Goal: Information Seeking & Learning: Learn about a topic

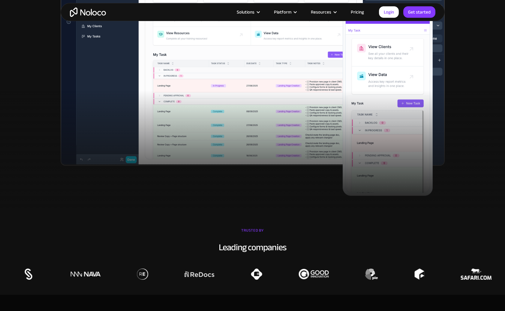
scroll to position [288, 0]
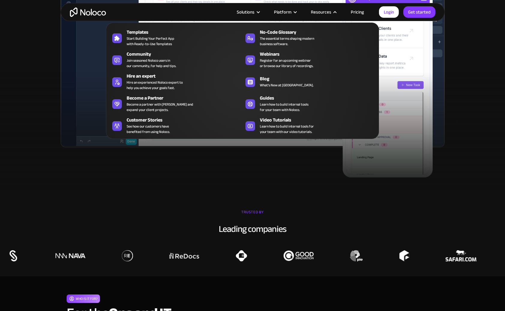
click at [357, 14] on nav "Templates Start Building Your Perfect App with Ready-to-Use Templates No-Code G…" at bounding box center [242, 76] width 273 height 125
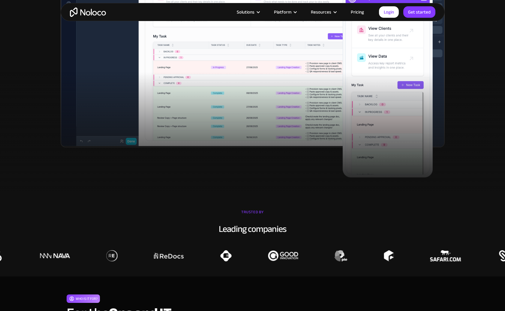
click at [357, 12] on link "Pricing" at bounding box center [358, 12] width 28 height 8
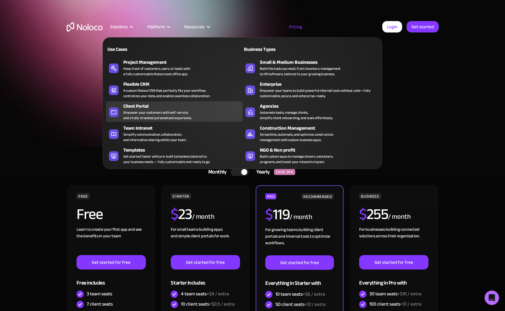
click at [174, 112] on div "Empower your customers with self-service and a fully-branded personalized exper…" at bounding box center [157, 115] width 68 height 11
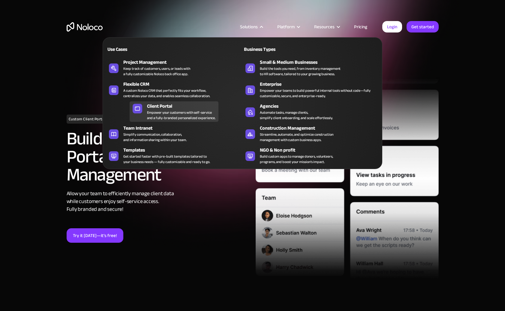
click at [168, 113] on div "Empower your customers with self-service and a fully-branded personalized exper…" at bounding box center [181, 115] width 68 height 11
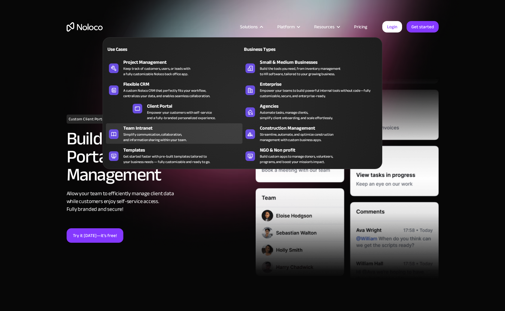
click at [177, 138] on div "Simplify communication, collaboration, and information sharing within your team." at bounding box center [154, 137] width 63 height 11
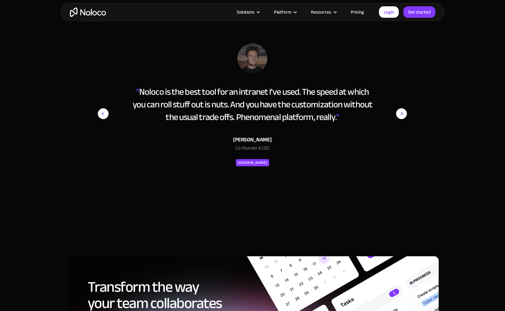
scroll to position [2278, 0]
